Goal: Find specific page/section: Find specific page/section

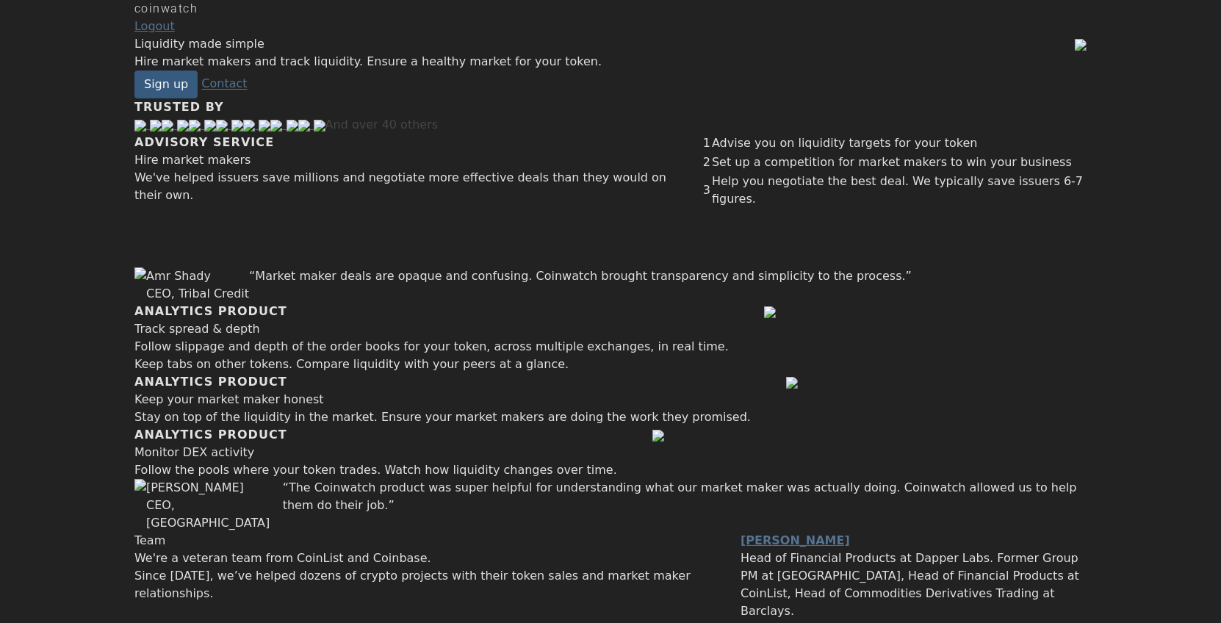
click at [240, 18] on div "coinwatch" at bounding box center [610, 9] width 952 height 18
click at [516, 71] on div "Hire market makers and track liquidity. Ensure a healthy market for your token." at bounding box center [604, 62] width 940 height 18
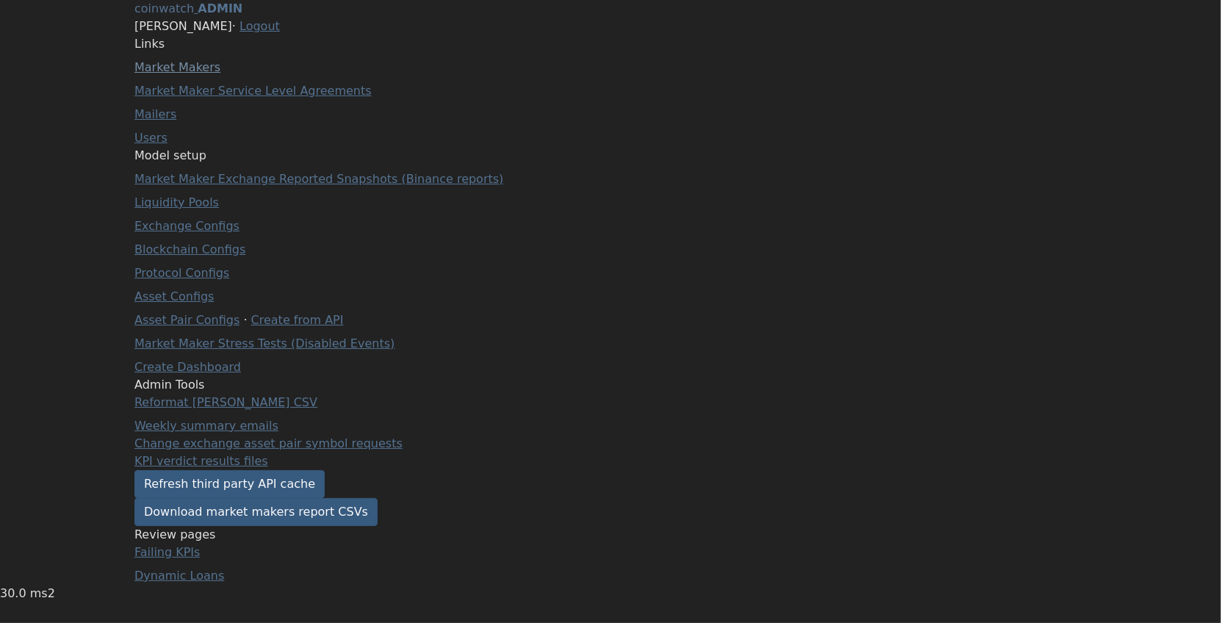
click at [202, 74] on link "Market Makers" at bounding box center [177, 67] width 86 height 14
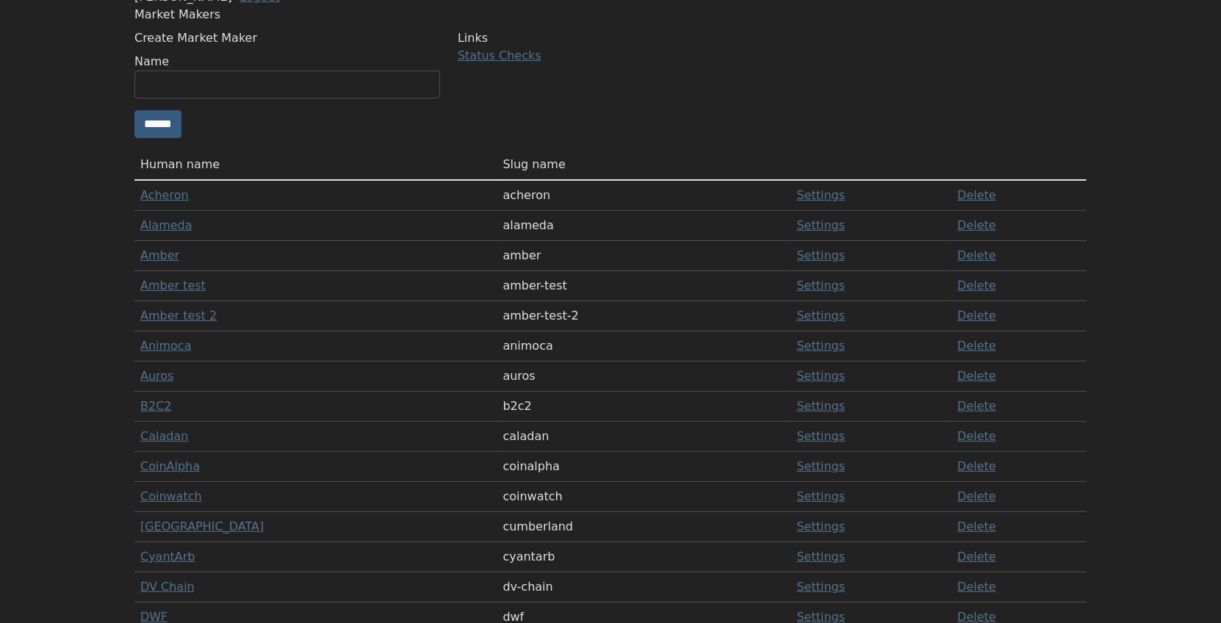
scroll to position [39, 0]
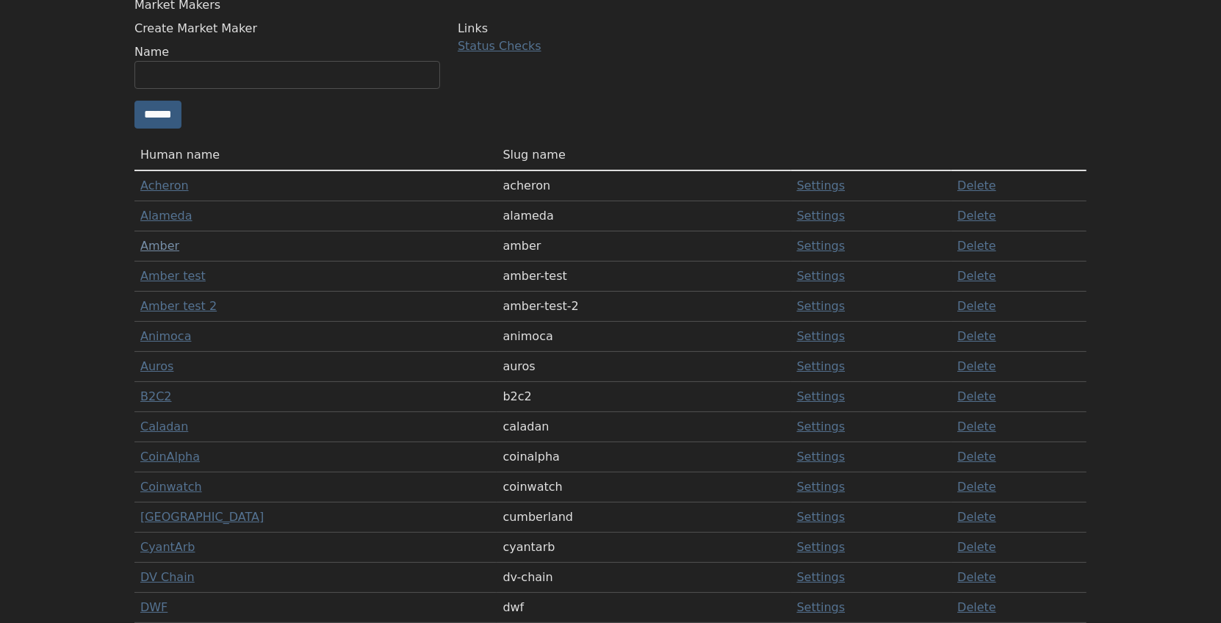
click at [176, 253] on link "Amber" at bounding box center [159, 246] width 39 height 14
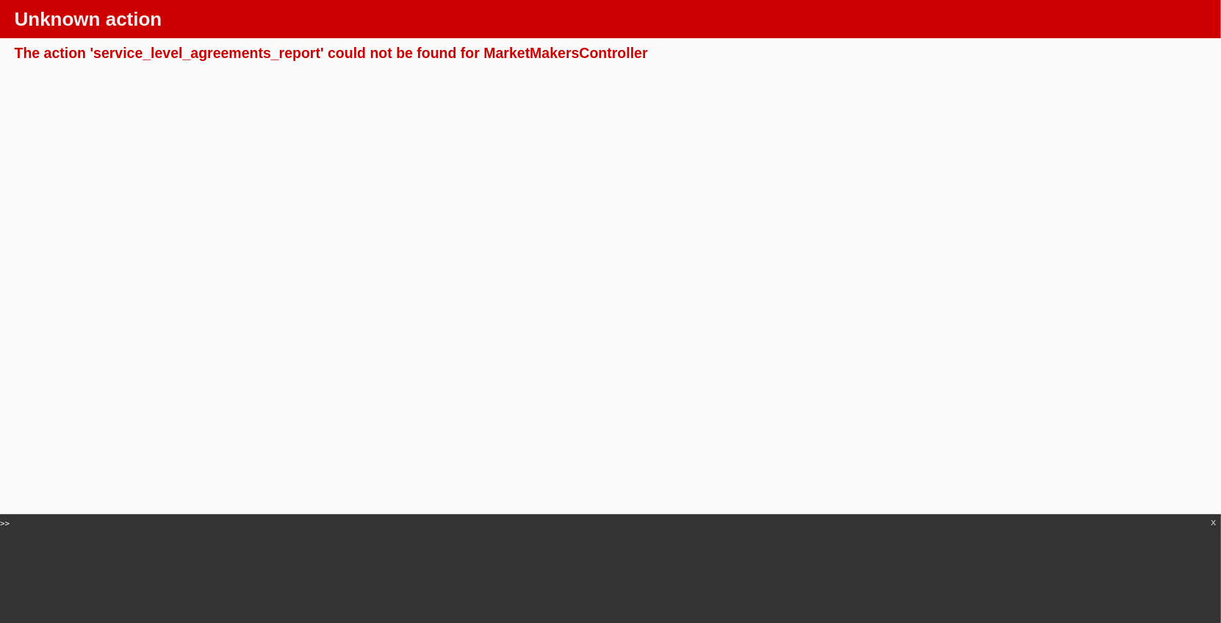
click at [195, 59] on div "The action 'service_level_agreements_report' could not be found for MarketMaker…" at bounding box center [611, 53] width 1192 height 18
click at [552, 48] on div "The action 'service_level_agreements_report' could not be found for MarketMaker…" at bounding box center [611, 53] width 1192 height 18
copy div "MarketMakersController"
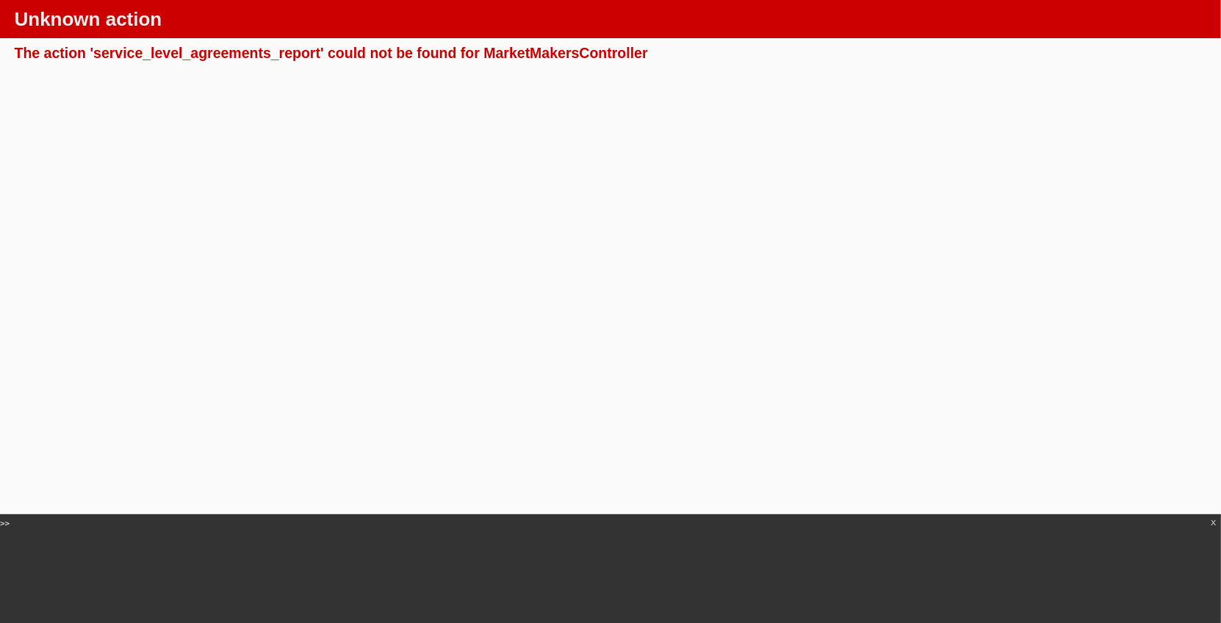
click at [243, 55] on div "The action 'service_level_agreements_report' could not be found for MarketMaker…" at bounding box center [611, 53] width 1192 height 18
copy div "service_level_agreements_report"
click at [252, 48] on div "The action 'service_level_agreements_report' could not be found for MarketMaker…" at bounding box center [611, 53] width 1192 height 18
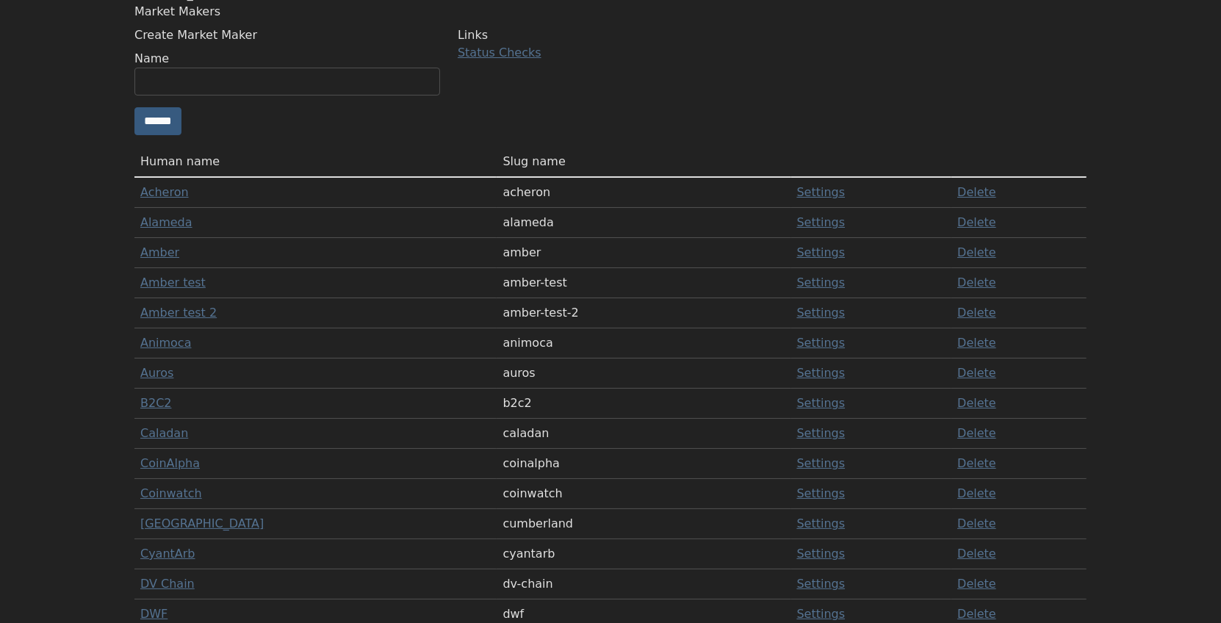
scroll to position [44, 0]
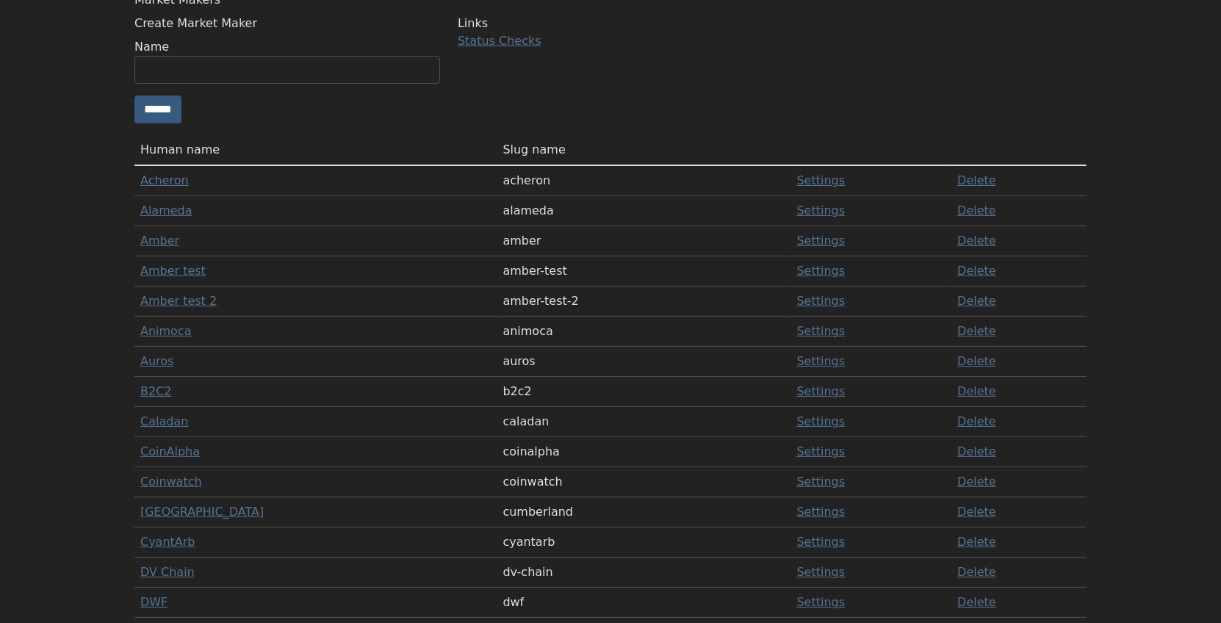
drag, startPoint x: 163, startPoint y: 286, endPoint x: 242, endPoint y: 286, distance: 78.6
click at [242, 165] on td "Human name" at bounding box center [315, 150] width 362 height 30
copy td "Human name"
click at [624, 135] on div "Links Status Checks" at bounding box center [610, 75] width 323 height 120
click at [179, 248] on link "Amber" at bounding box center [159, 241] width 39 height 14
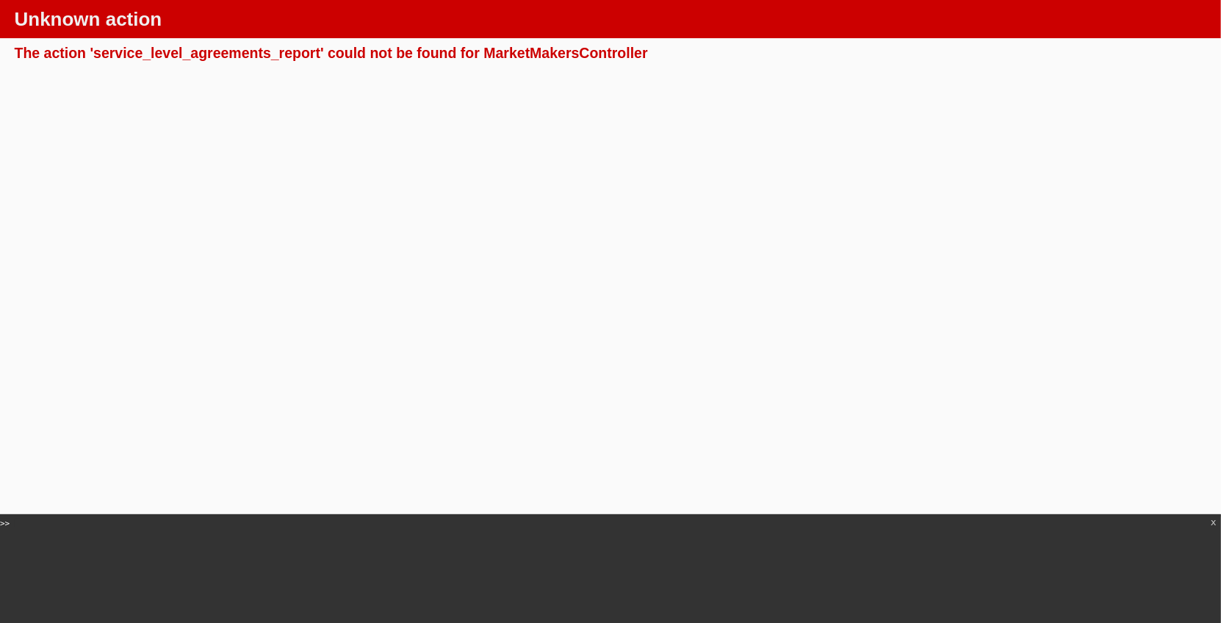
click at [422, 74] on html "Unknown action The action 'service_level_agreements_report' could not be found …" at bounding box center [610, 37] width 1221 height 74
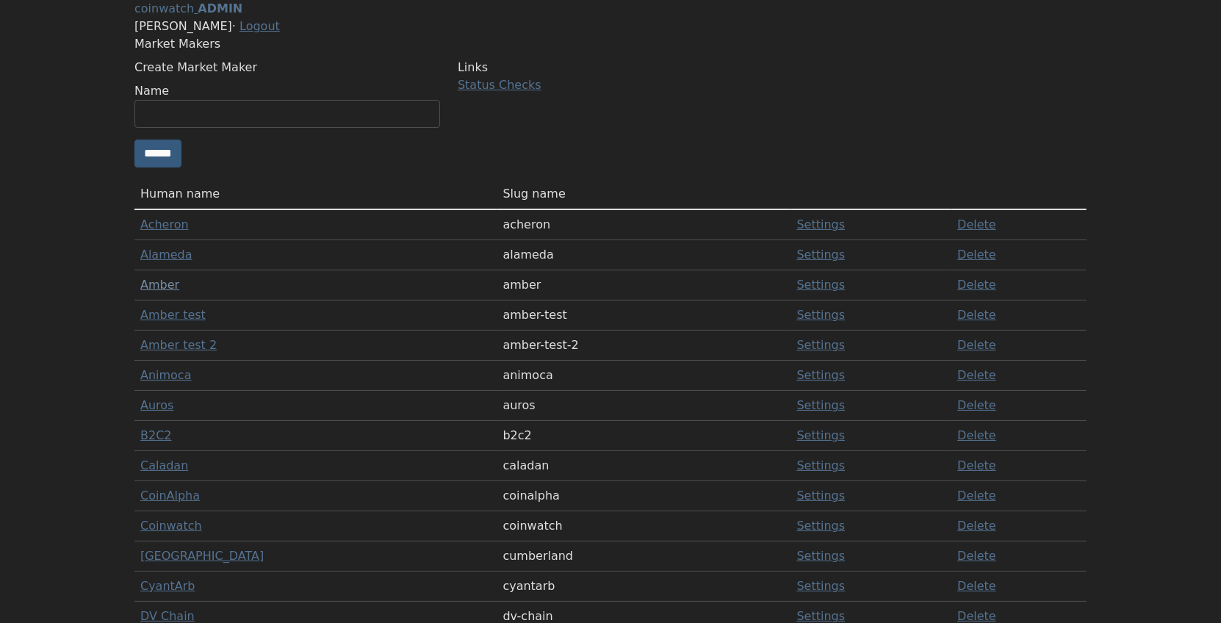
click at [179, 292] on link "Amber" at bounding box center [159, 285] width 39 height 14
